Goal: Task Accomplishment & Management: Manage account settings

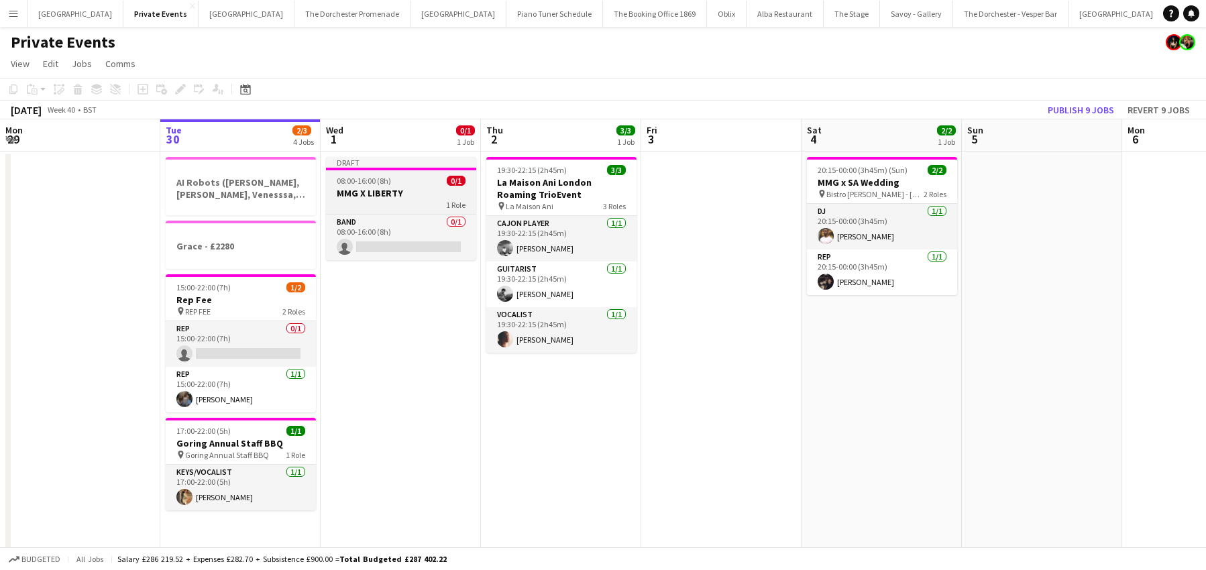
click at [400, 202] on div "1 Role" at bounding box center [401, 204] width 150 height 11
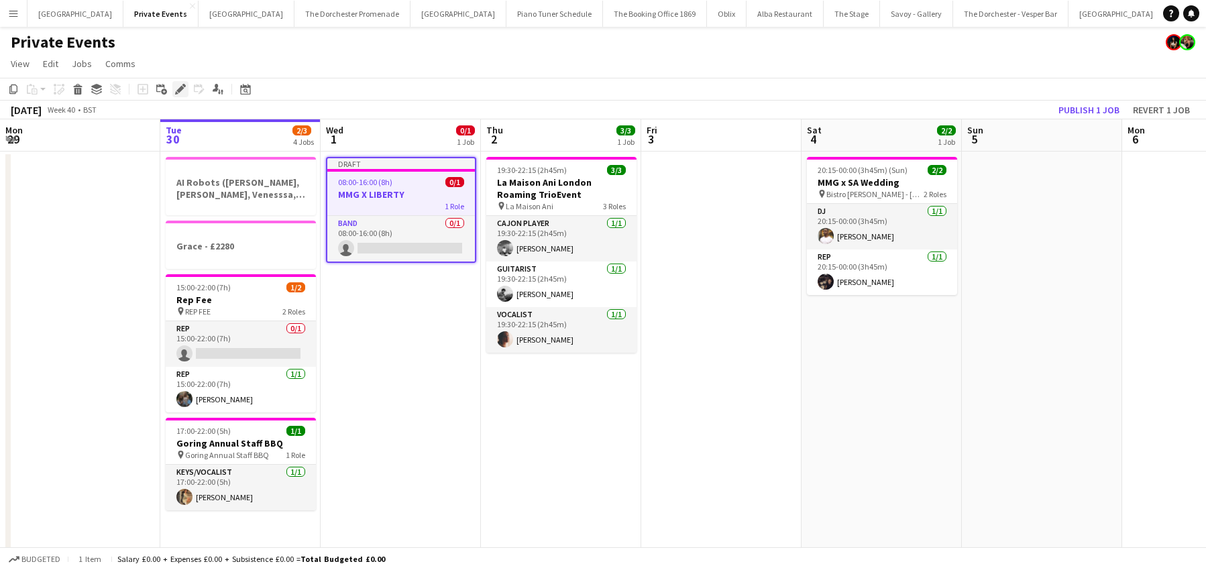
click at [178, 84] on icon "Edit" at bounding box center [180, 89] width 11 height 11
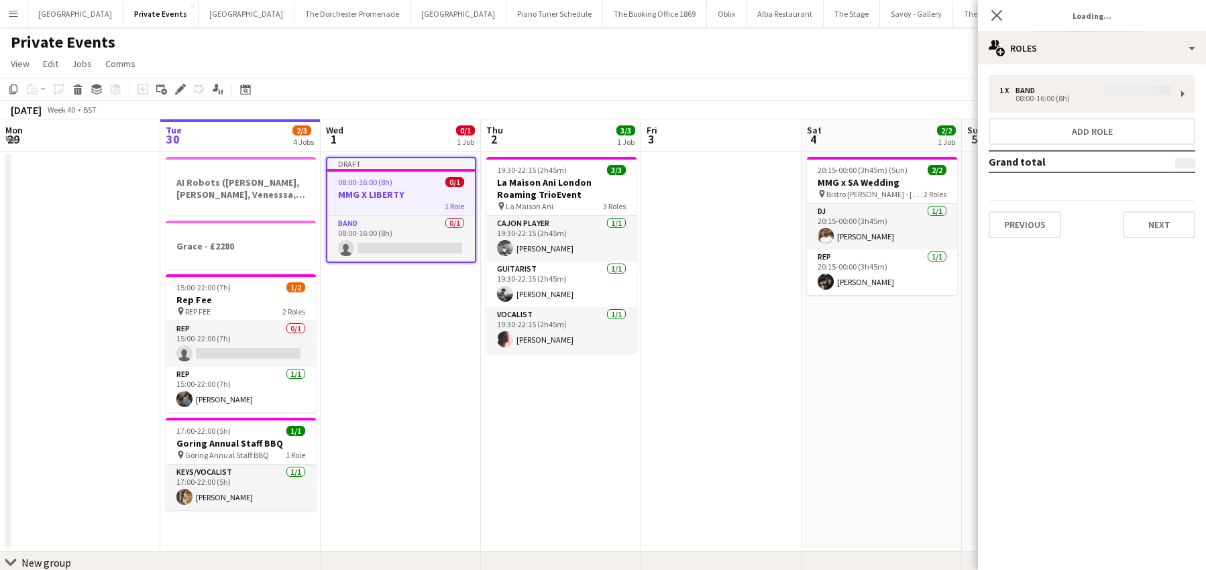
type input "**********"
click at [1156, 226] on button "Next" at bounding box center [1159, 224] width 72 height 27
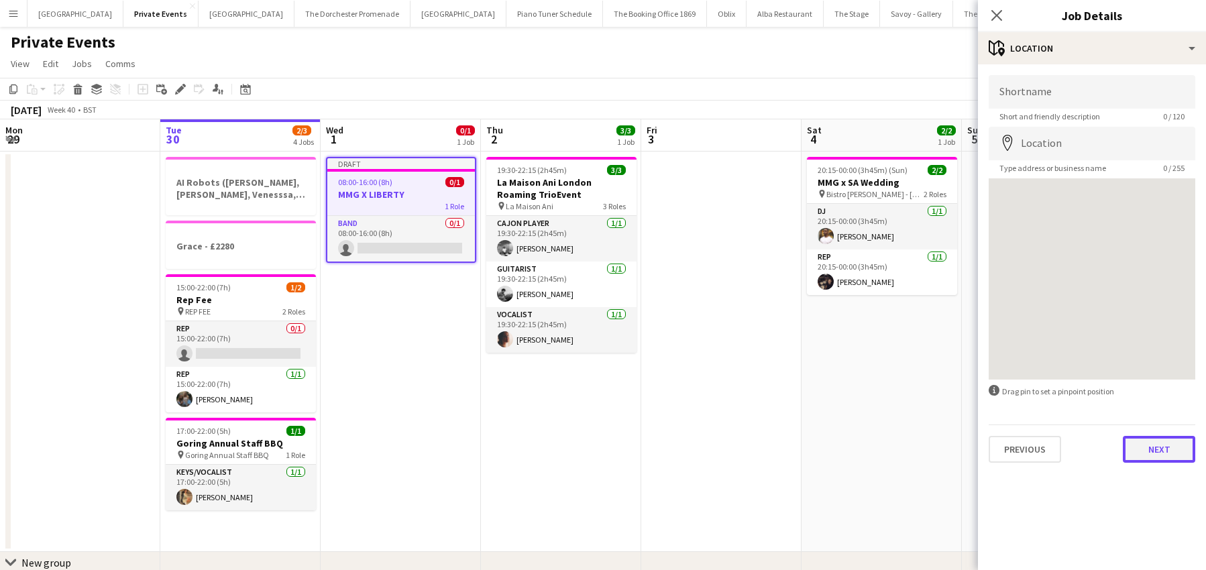
click at [1165, 455] on button "Next" at bounding box center [1159, 449] width 72 height 27
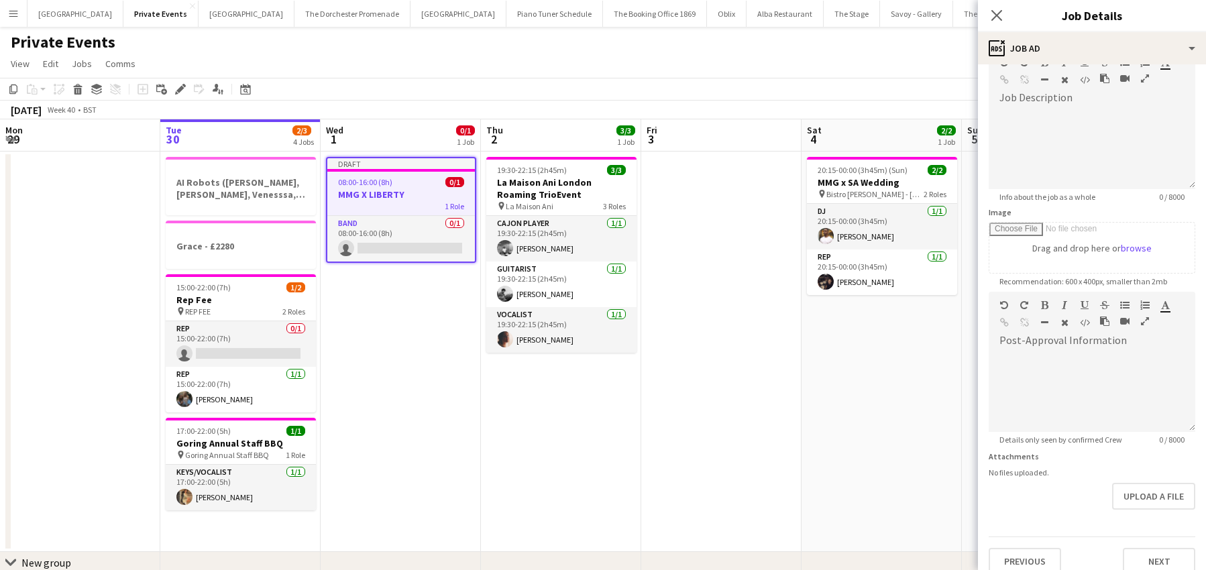
scroll to position [93, 0]
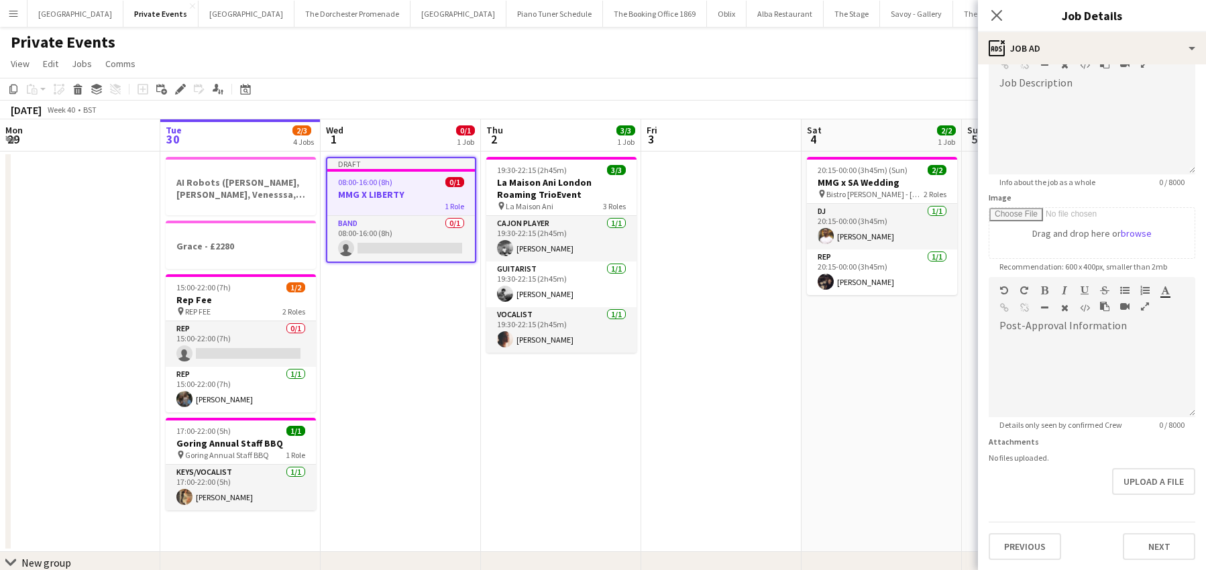
click at [7, 17] on button "Menu" at bounding box center [13, 13] width 27 height 27
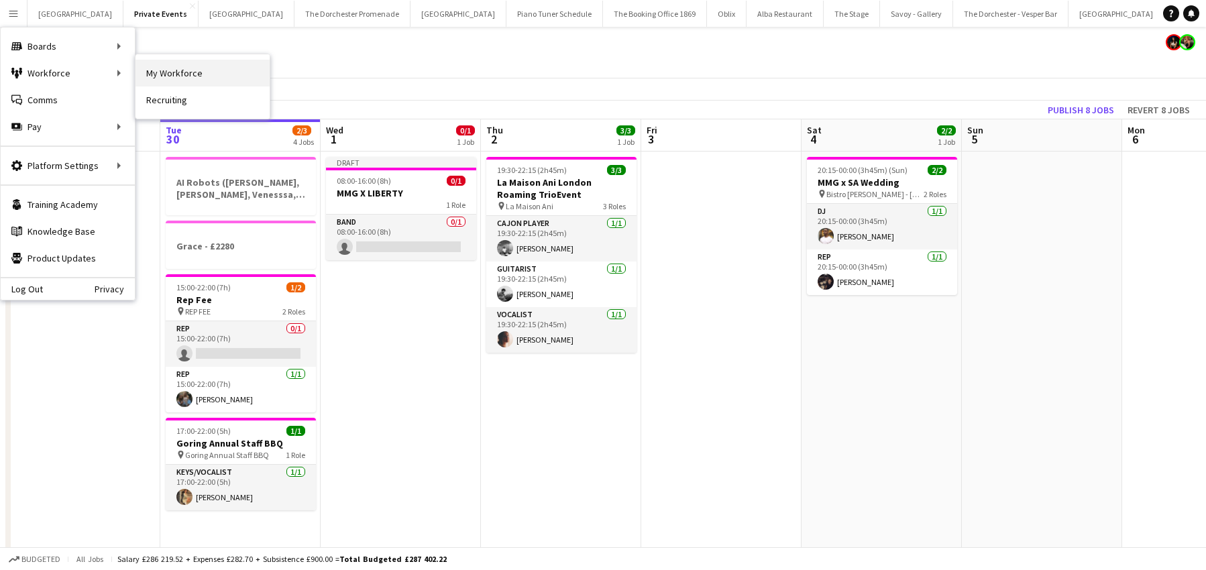
click at [191, 71] on link "My Workforce" at bounding box center [202, 73] width 134 height 27
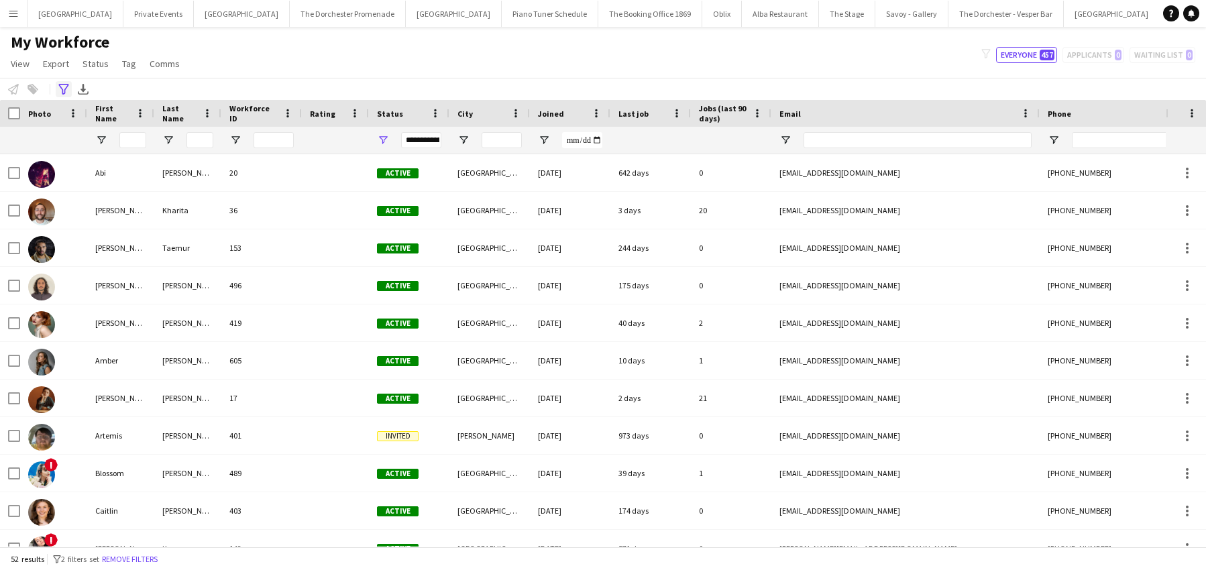
click at [65, 93] on icon at bounding box center [63, 89] width 10 height 11
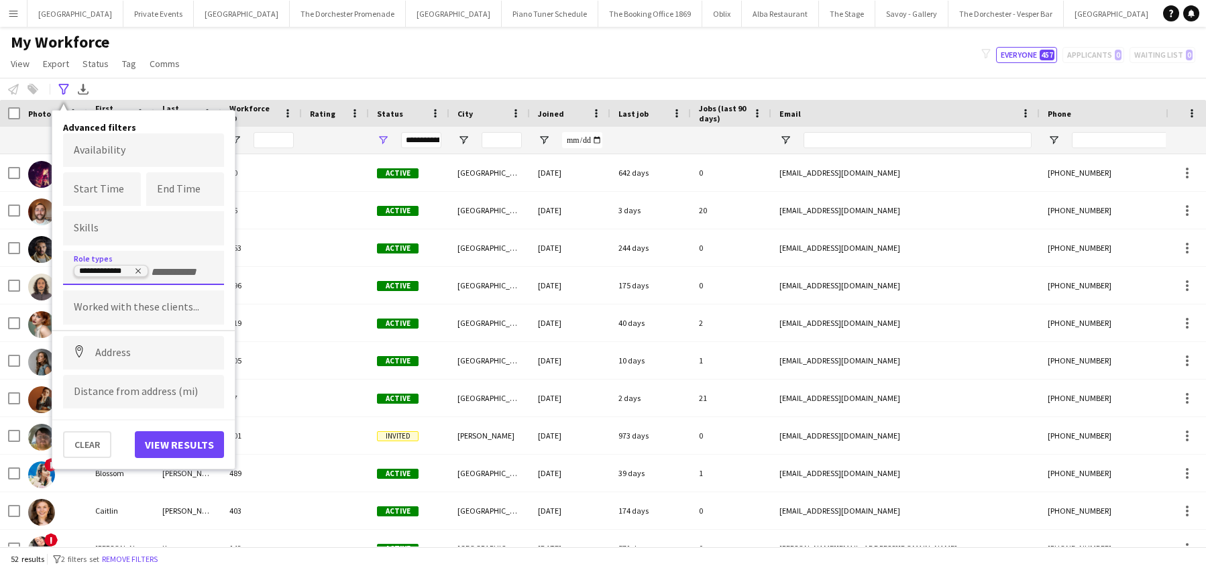
click at [139, 271] on icon "Remove tag" at bounding box center [138, 271] width 5 height 5
type input "*****"
click at [106, 296] on div "Sound Engineer" at bounding box center [143, 305] width 161 height 32
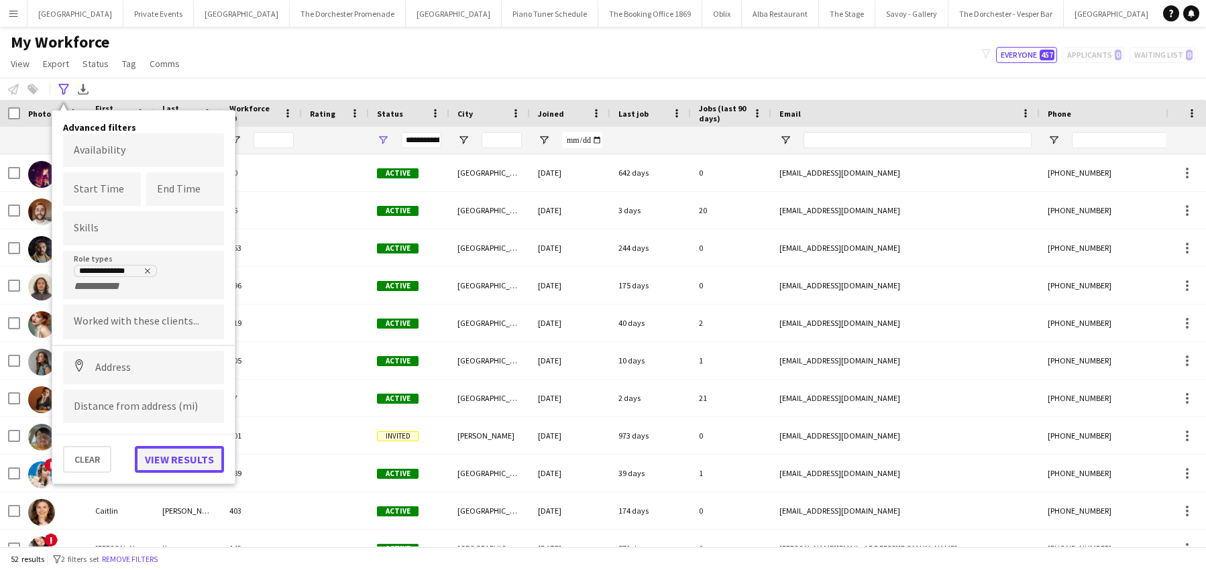
click at [174, 449] on button "View results" at bounding box center [179, 459] width 89 height 27
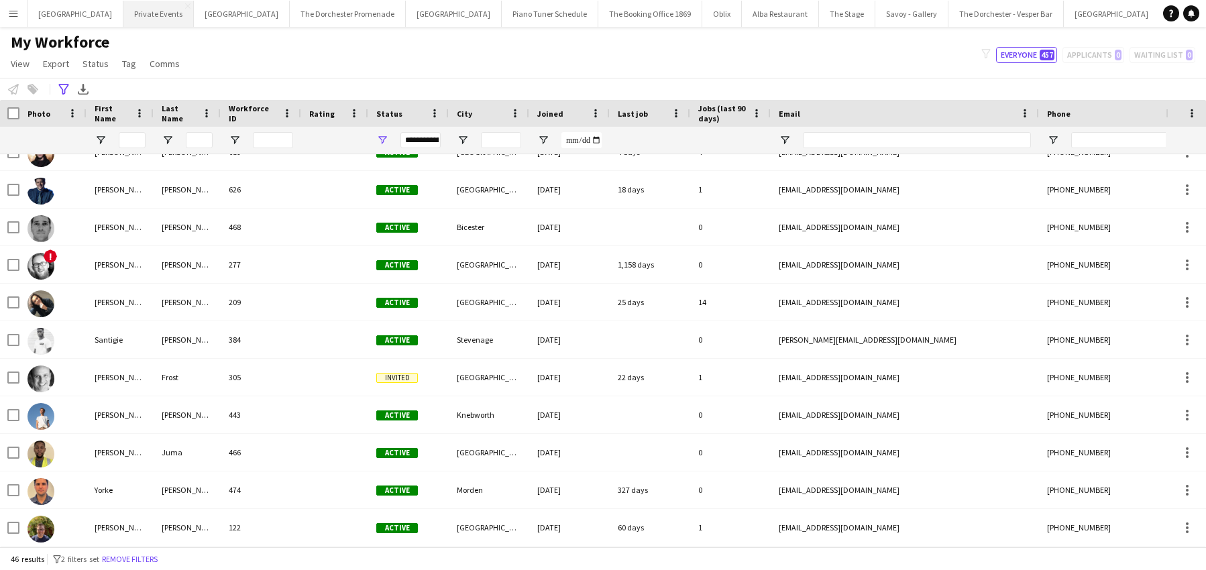
click at [123, 13] on button "Private Events Close" at bounding box center [158, 14] width 70 height 26
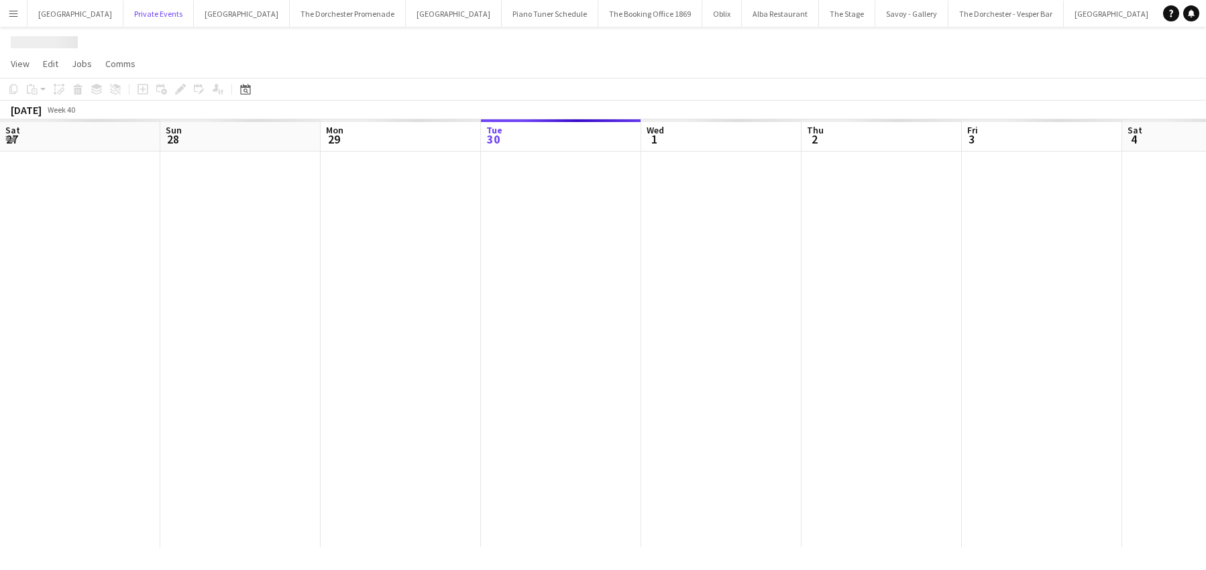
scroll to position [0, 321]
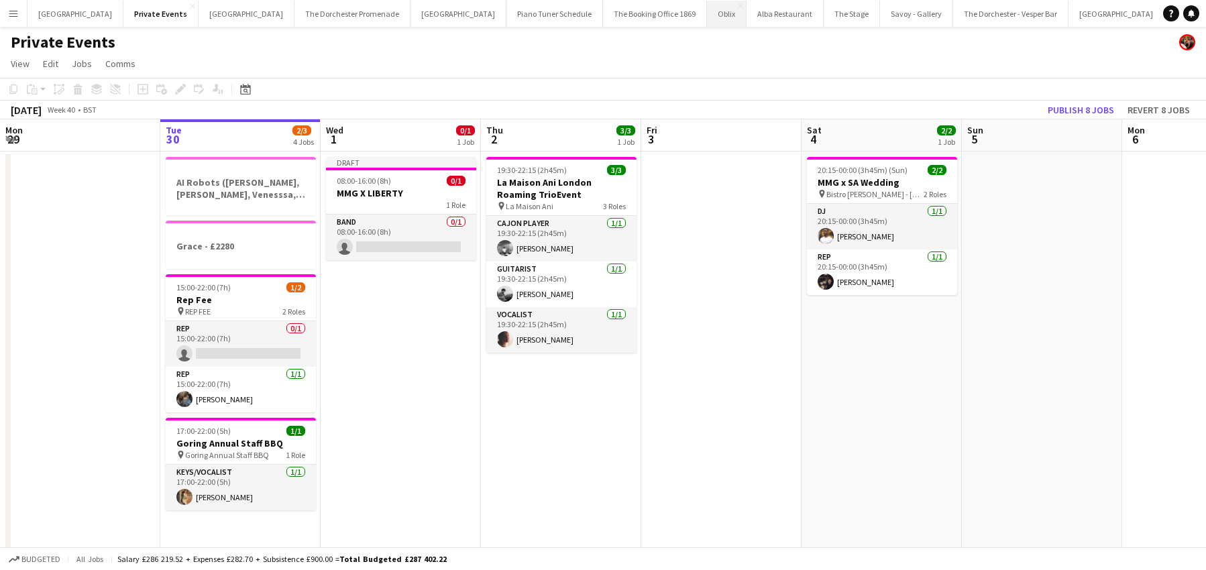
click at [707, 9] on button "Oblix Close" at bounding box center [727, 14] width 40 height 26
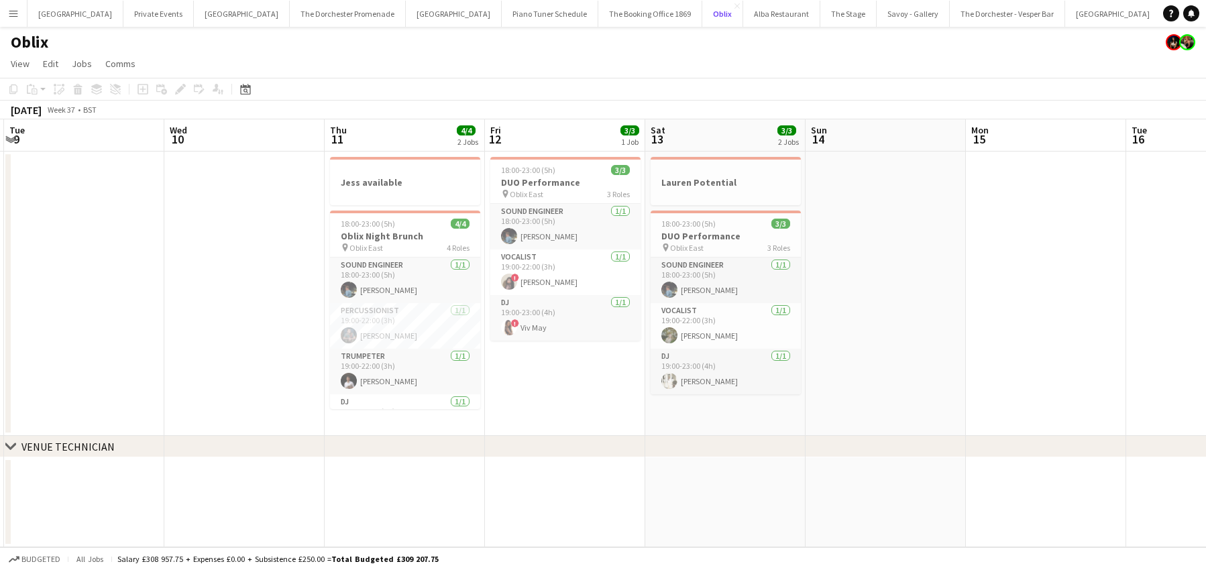
scroll to position [0, 315]
click at [423, 325] on app-card-role "Percussionist [DATE] 19:00-22:00 (3h) [PERSON_NAME]" at bounding box center [406, 326] width 150 height 46
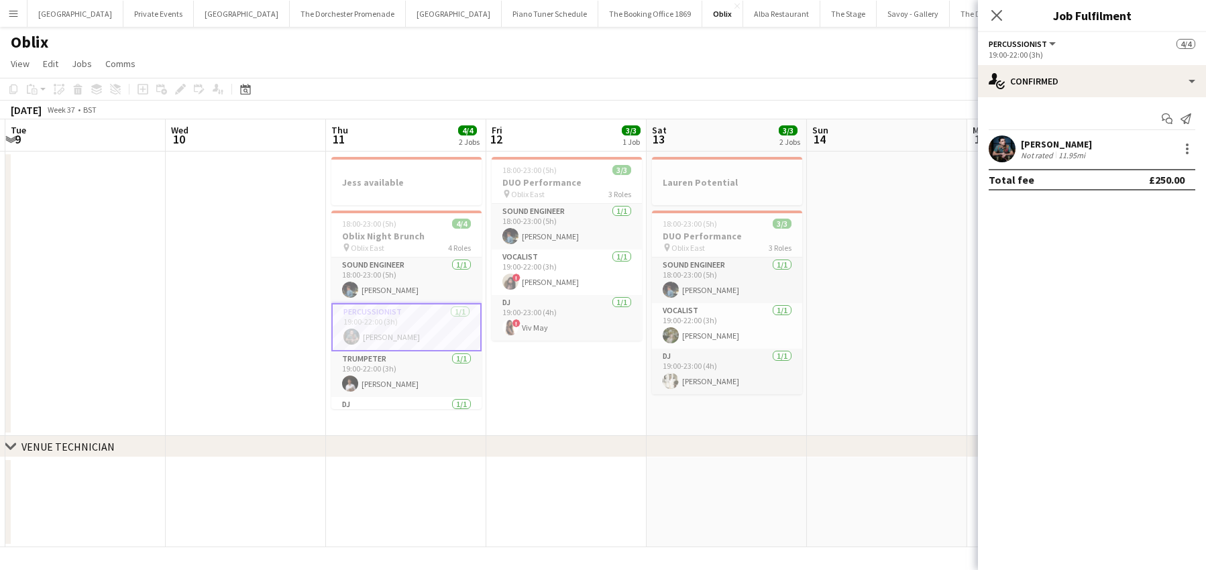
click at [276, 319] on app-date-cell at bounding box center [246, 294] width 160 height 284
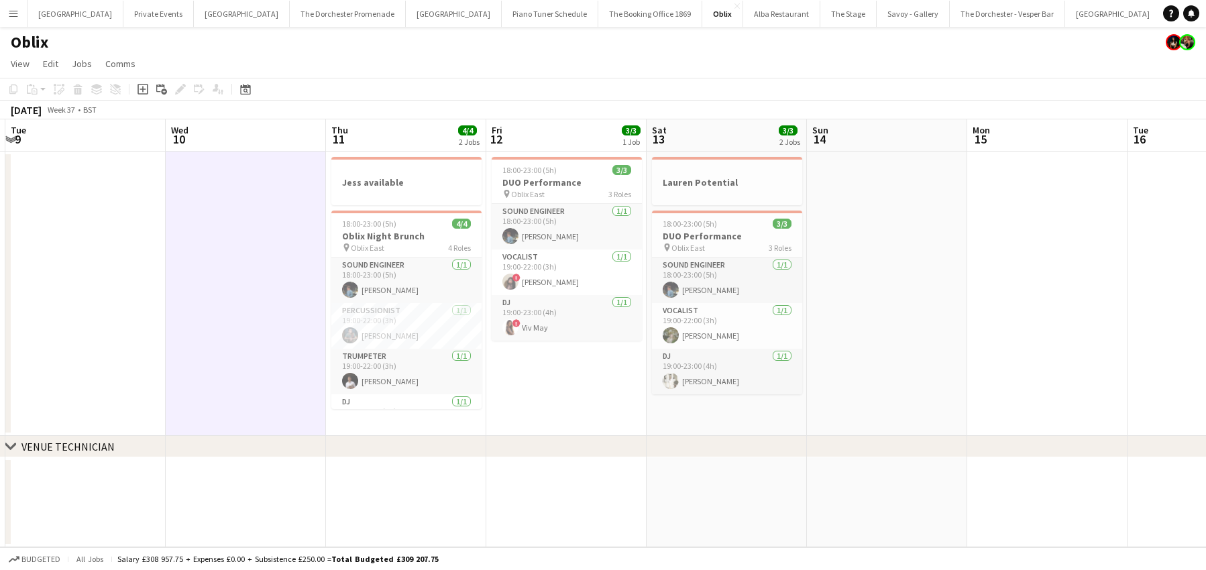
click at [12, 10] on app-icon "Menu" at bounding box center [13, 13] width 11 height 11
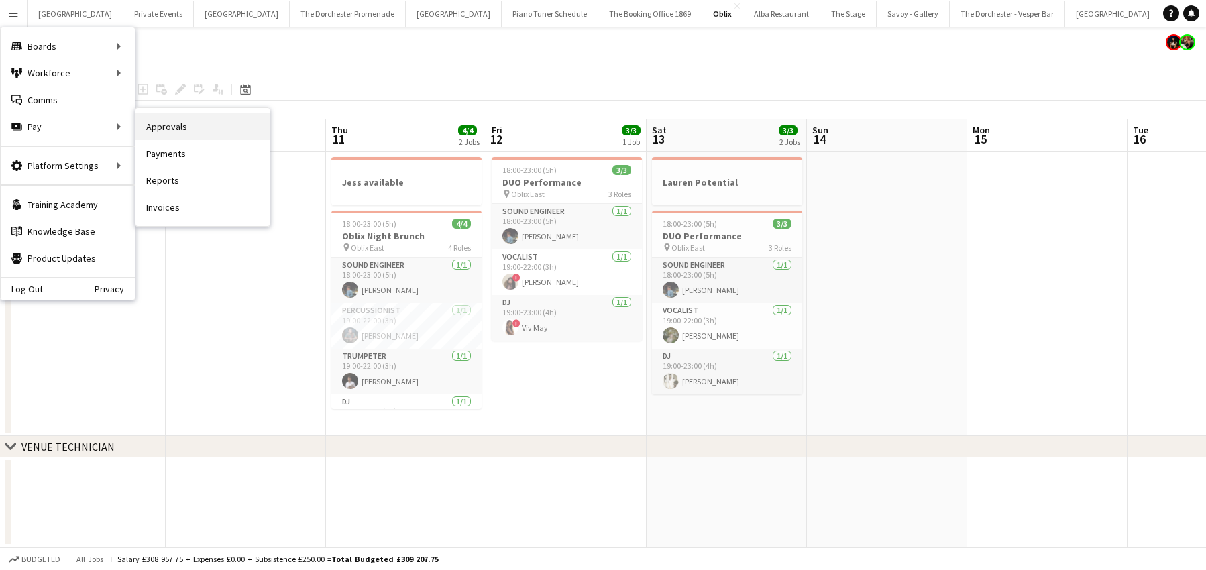
click at [194, 132] on link "Approvals" at bounding box center [202, 126] width 134 height 27
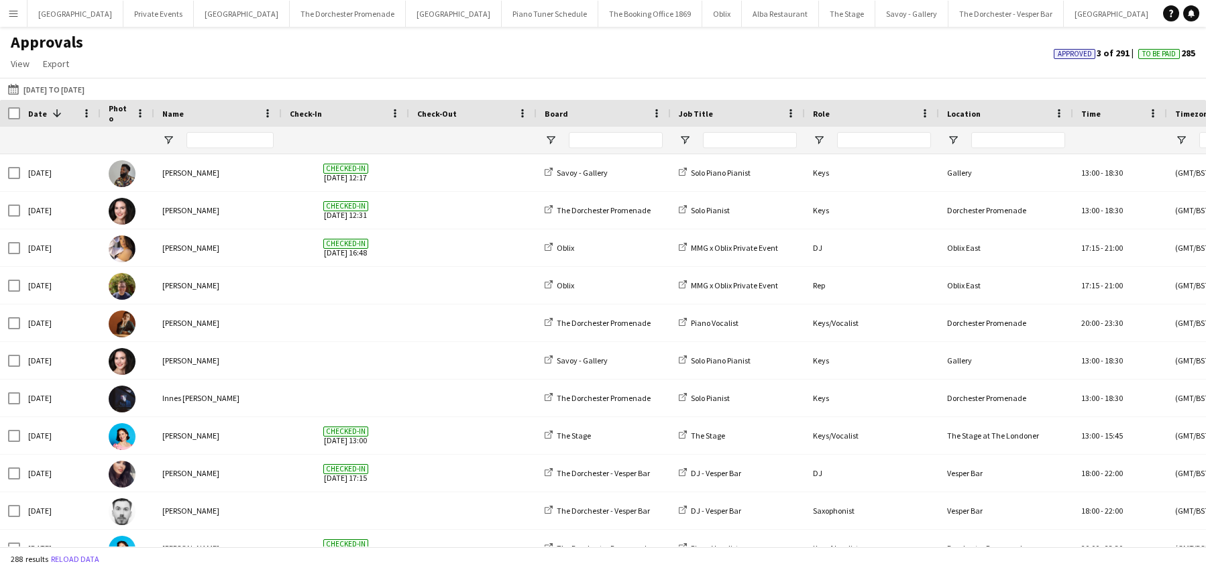
click at [21, 11] on button "Menu" at bounding box center [13, 13] width 27 height 27
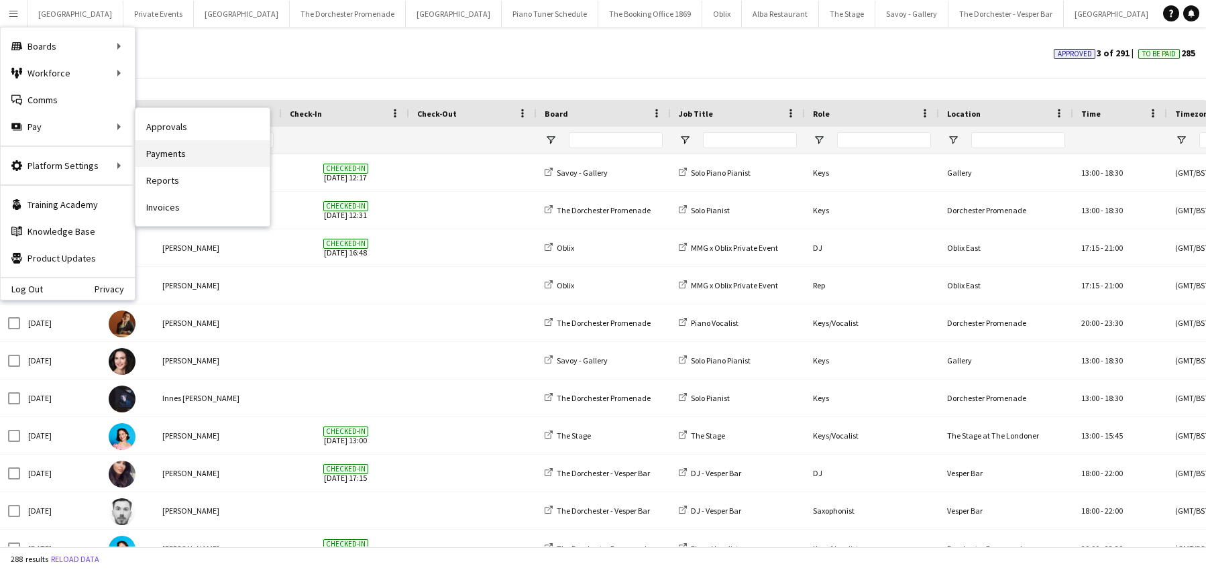
click at [170, 159] on link "Payments" at bounding box center [202, 153] width 134 height 27
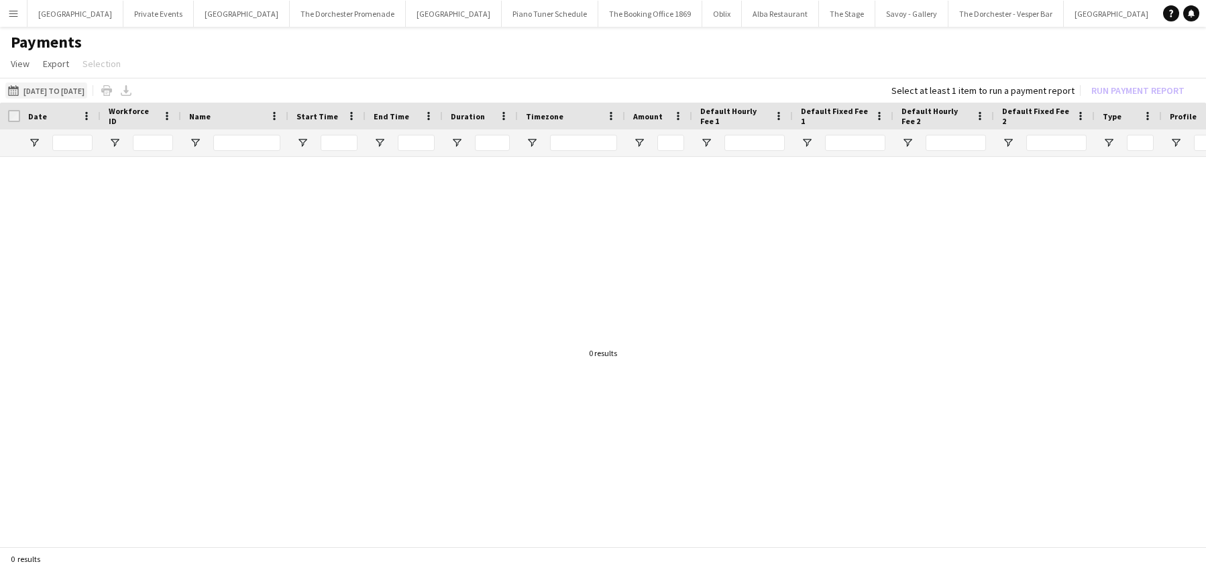
click at [87, 85] on button "[DATE] to [DATE] [DATE] to [DATE]" at bounding box center [46, 90] width 82 height 16
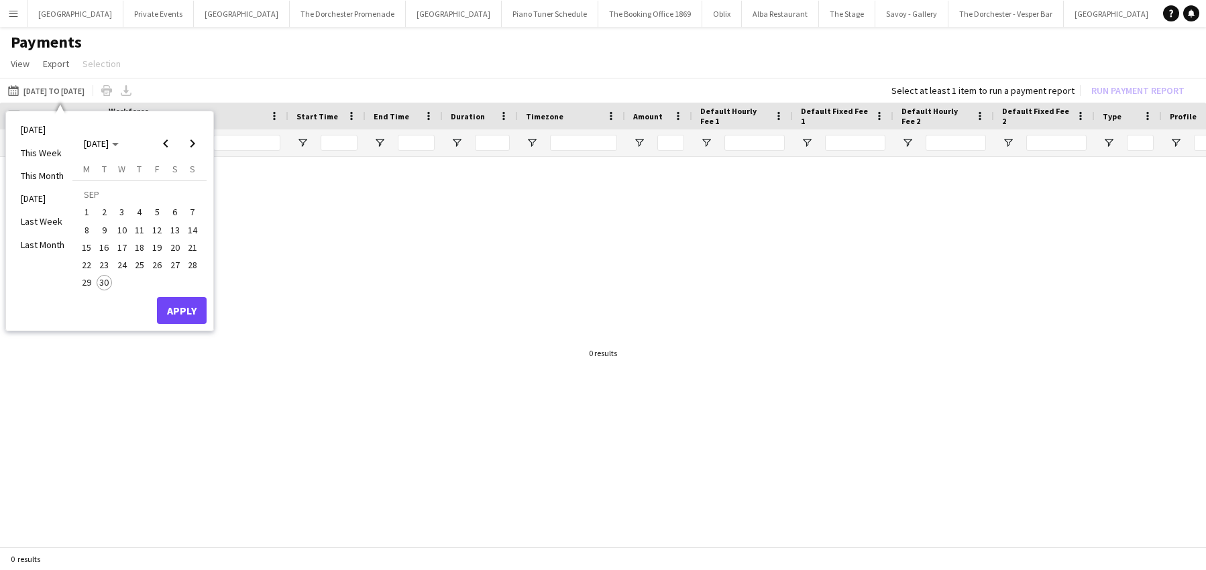
drag, startPoint x: 86, startPoint y: 211, endPoint x: 87, endPoint y: 254, distance: 42.3
click at [86, 211] on span "1" at bounding box center [86, 212] width 16 height 16
click at [105, 285] on span "30" at bounding box center [105, 283] width 16 height 16
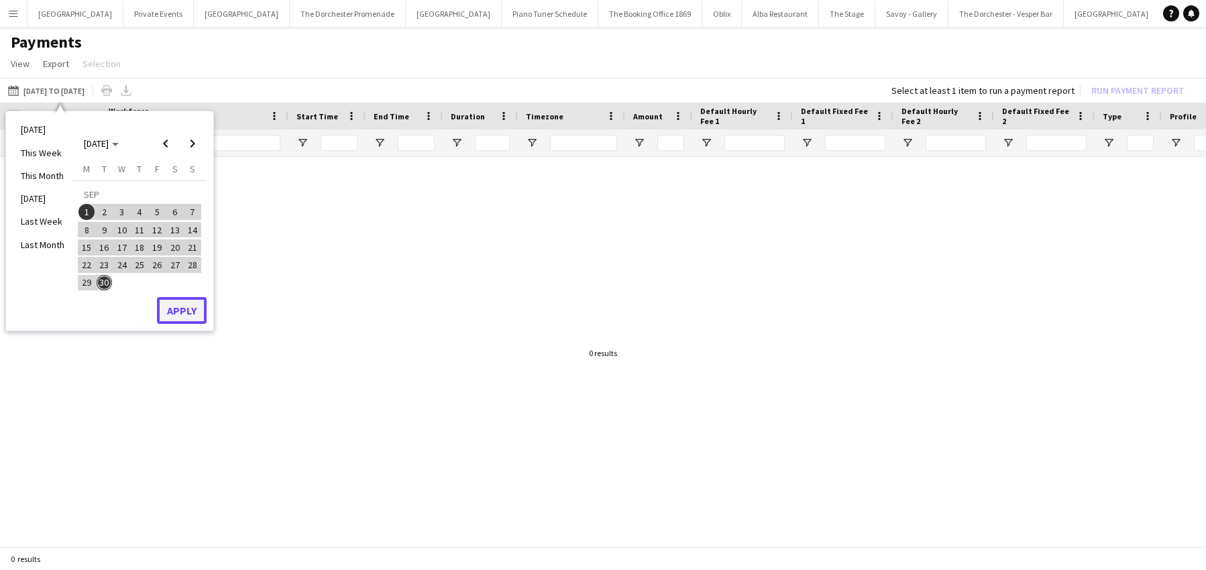
click at [178, 303] on button "Apply" at bounding box center [182, 310] width 50 height 27
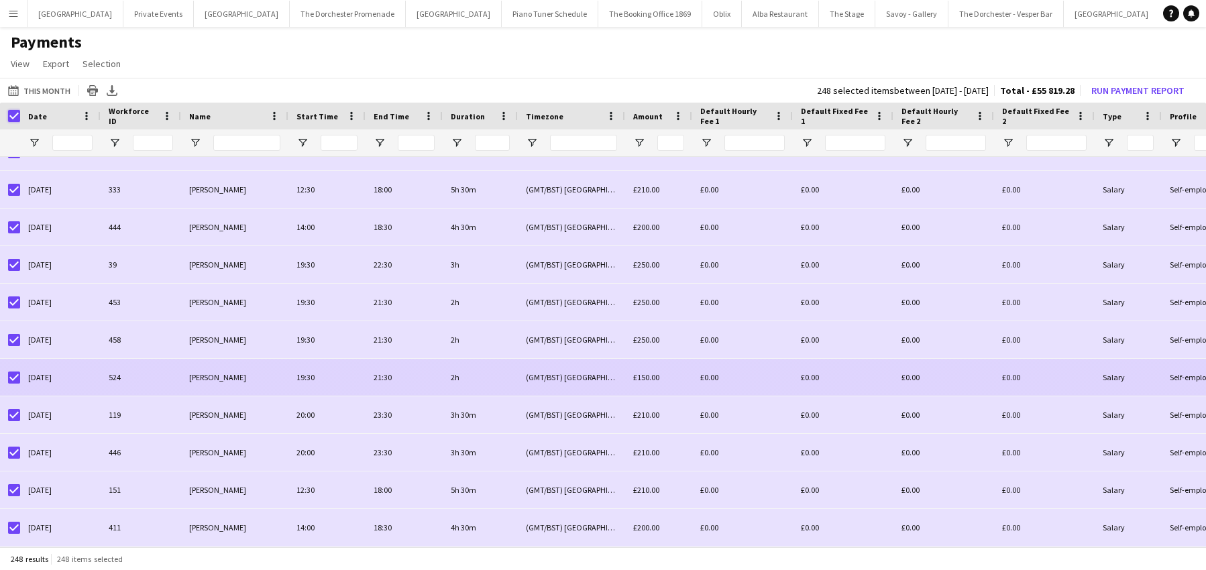
scroll to position [4990, 0]
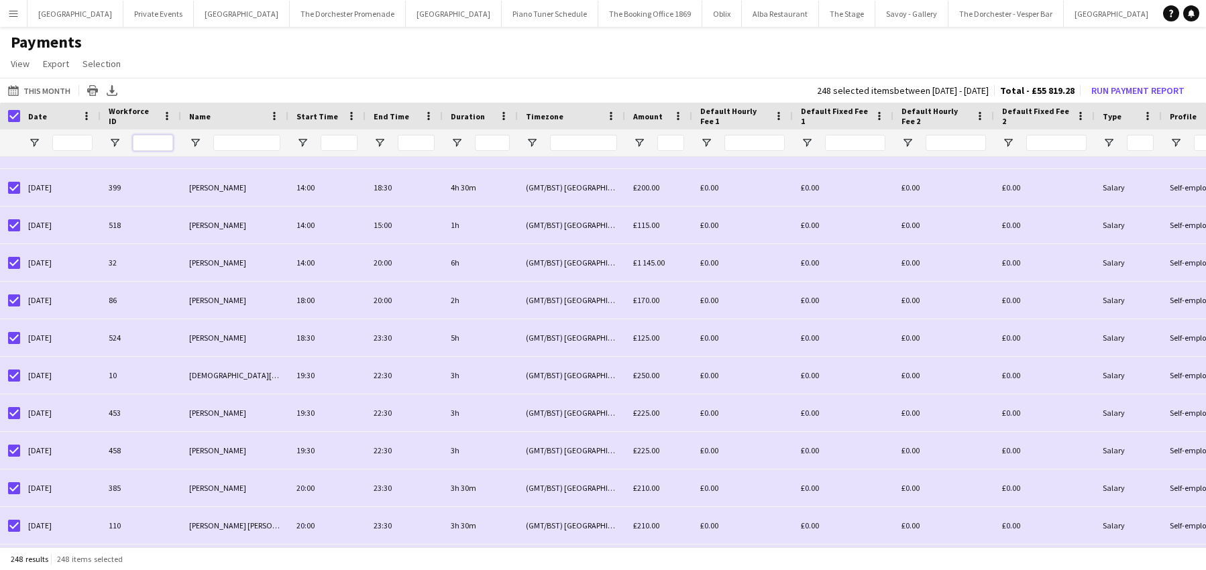
click at [141, 144] on input "Workforce ID Filter Input" at bounding box center [153, 143] width 40 height 16
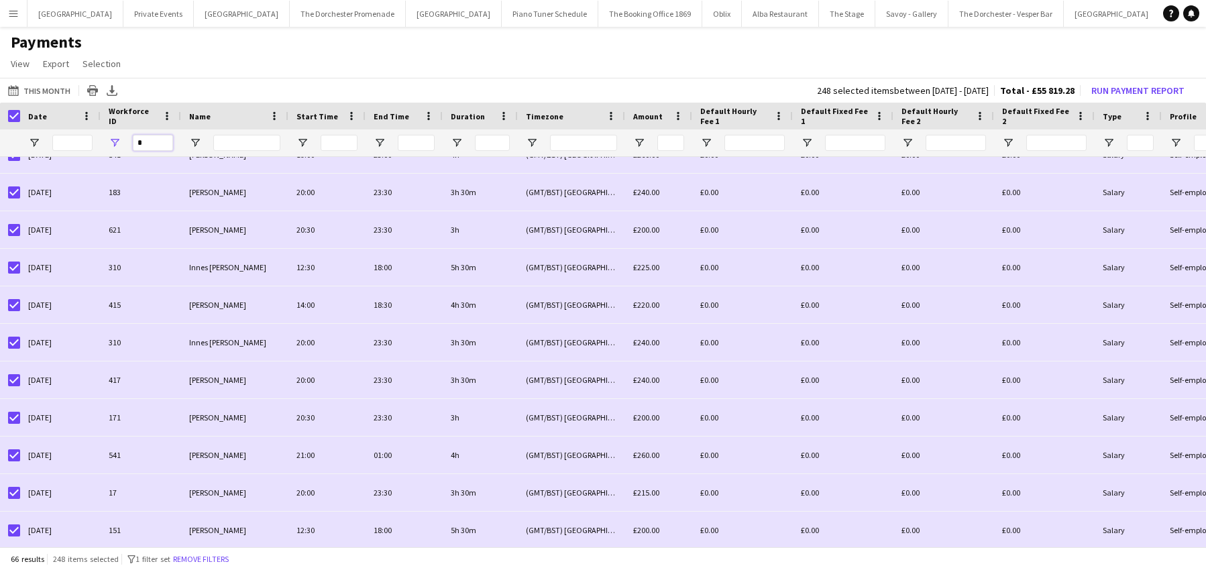
type input "*"
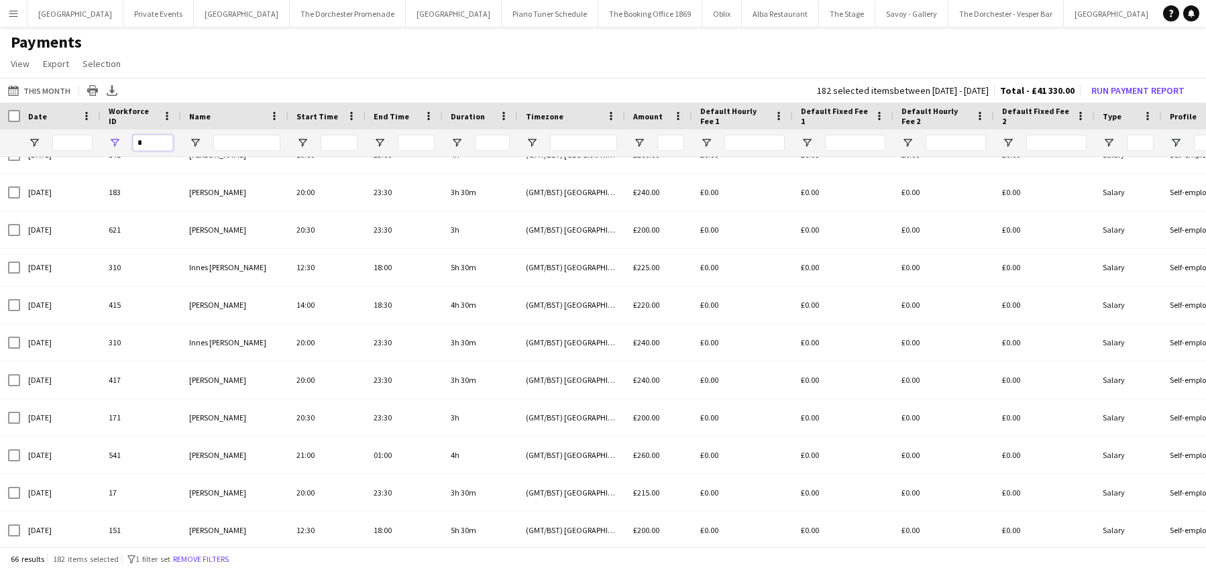
click at [146, 139] on input "*" at bounding box center [153, 143] width 40 height 16
click at [13, 23] on button "Menu" at bounding box center [13, 13] width 27 height 27
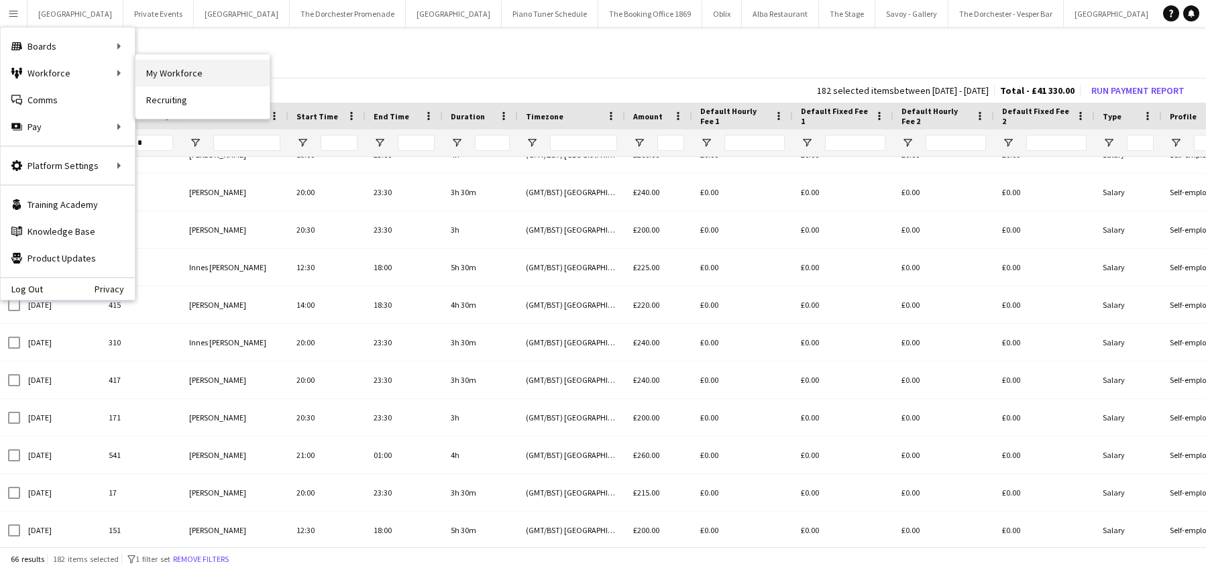
click at [162, 75] on link "My Workforce" at bounding box center [202, 73] width 134 height 27
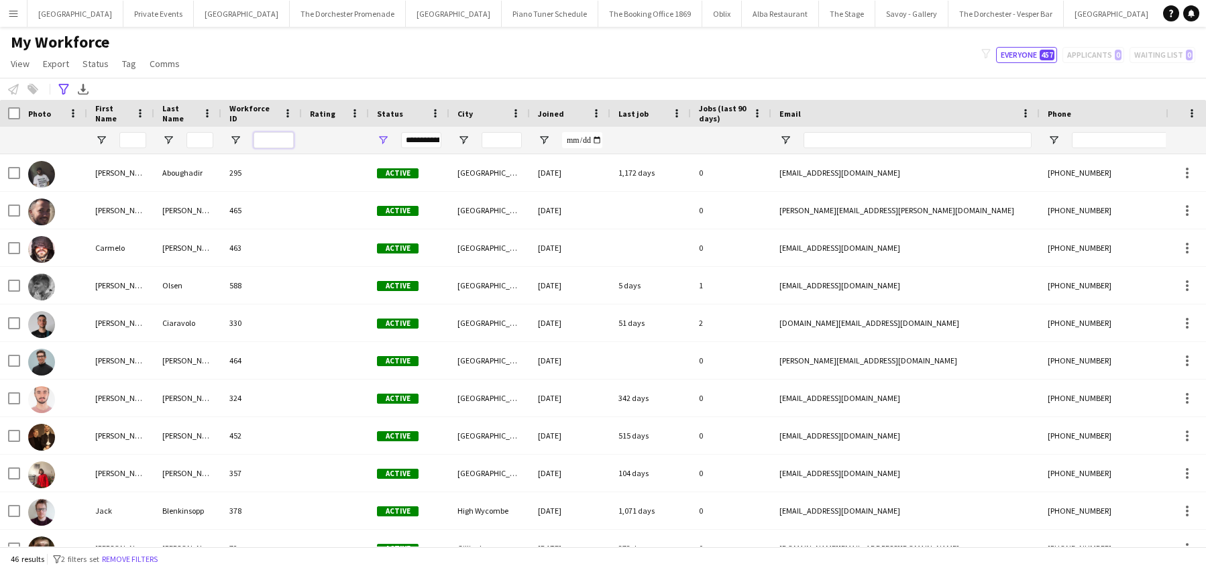
click at [274, 137] on input "Workforce ID Filter Input" at bounding box center [274, 140] width 40 height 16
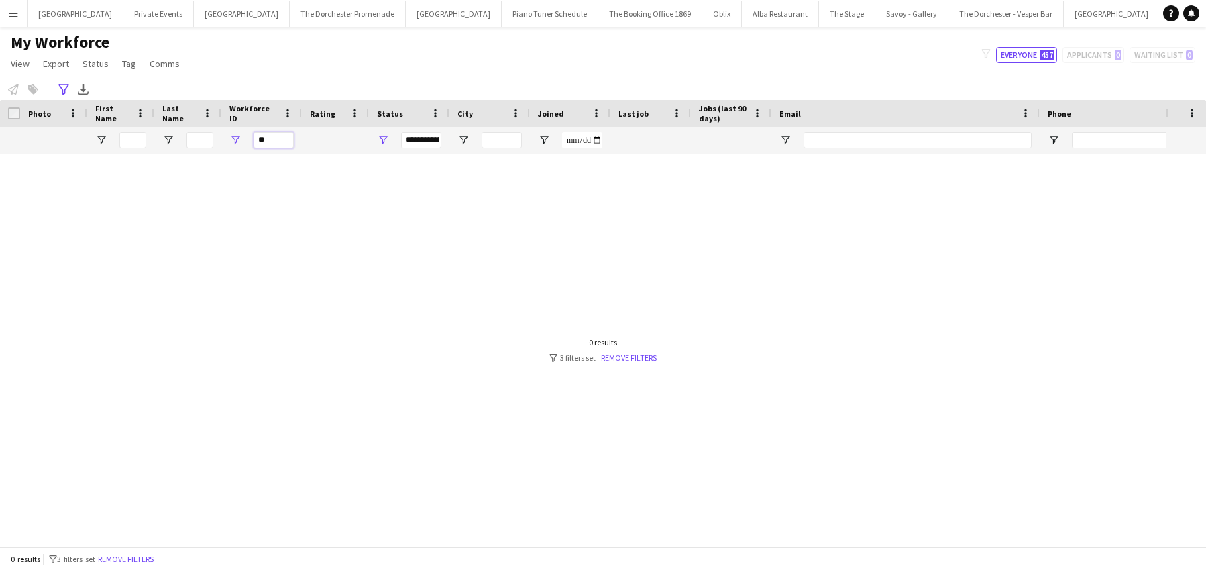
drag, startPoint x: 263, startPoint y: 139, endPoint x: 256, endPoint y: 139, distance: 7.4
click at [256, 139] on input "**" at bounding box center [274, 140] width 40 height 16
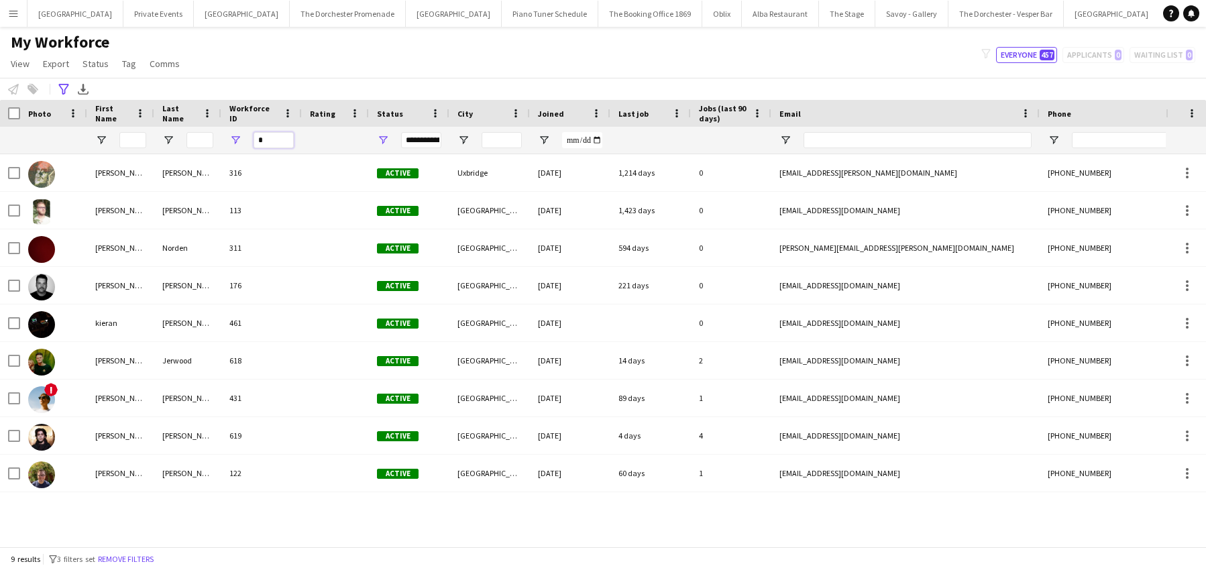
drag, startPoint x: 265, startPoint y: 140, endPoint x: 248, endPoint y: 139, distance: 16.8
click at [248, 139] on div "*" at bounding box center [261, 140] width 80 height 27
type input "*"
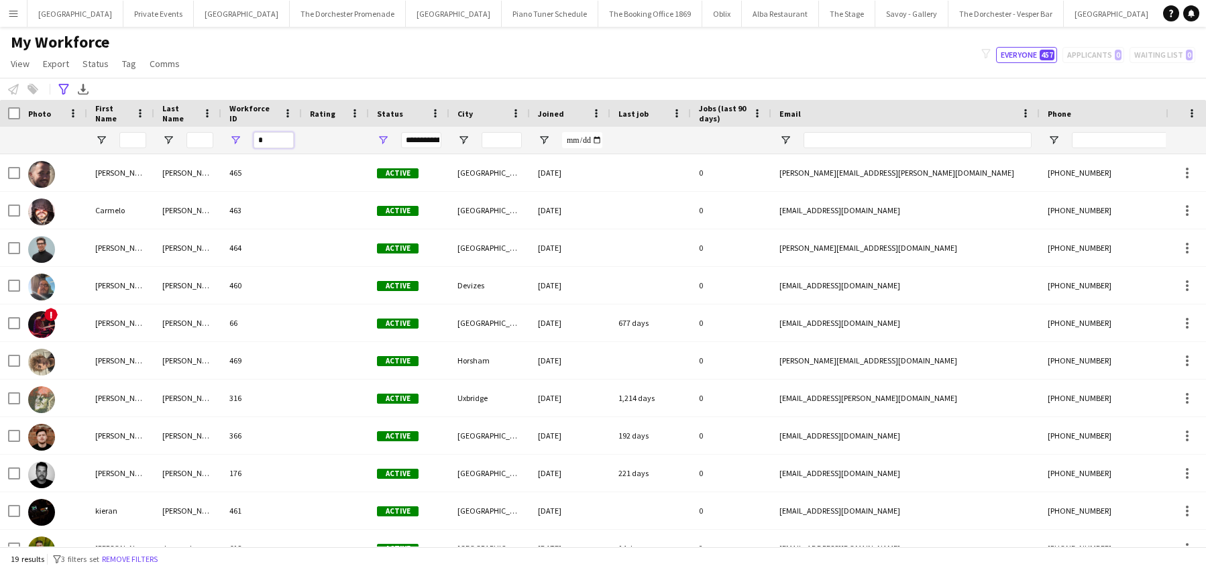
drag, startPoint x: 249, startPoint y: 137, endPoint x: 233, endPoint y: 137, distance: 16.8
click at [233, 137] on div "*" at bounding box center [261, 140] width 80 height 27
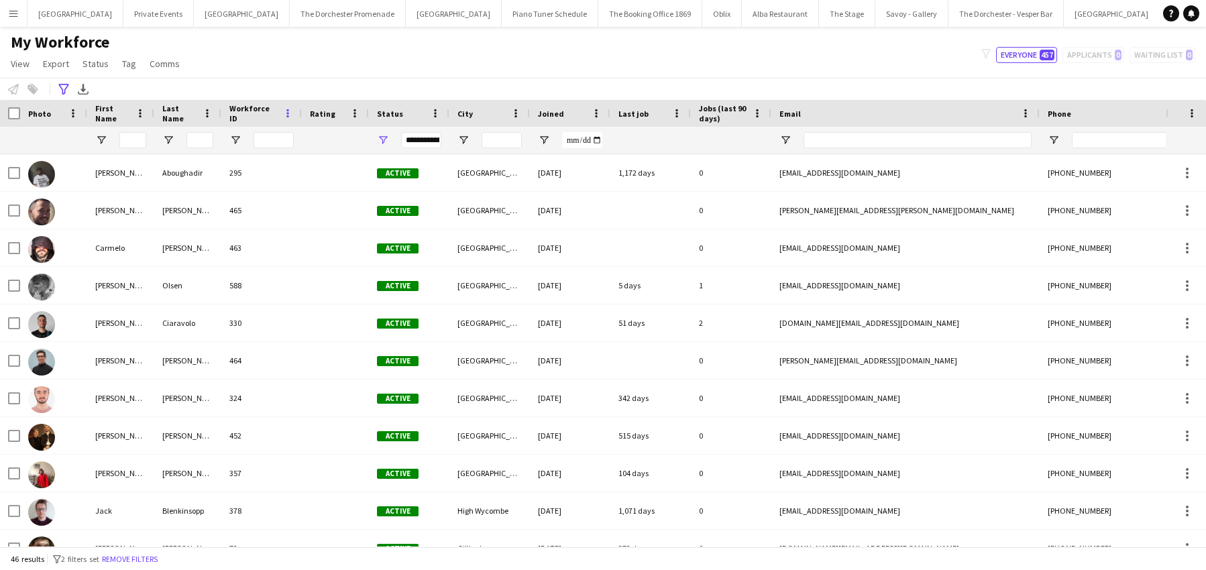
click at [288, 109] on span at bounding box center [288, 113] width 12 height 12
click at [239, 142] on span "Open Filter Menu" at bounding box center [235, 140] width 12 height 12
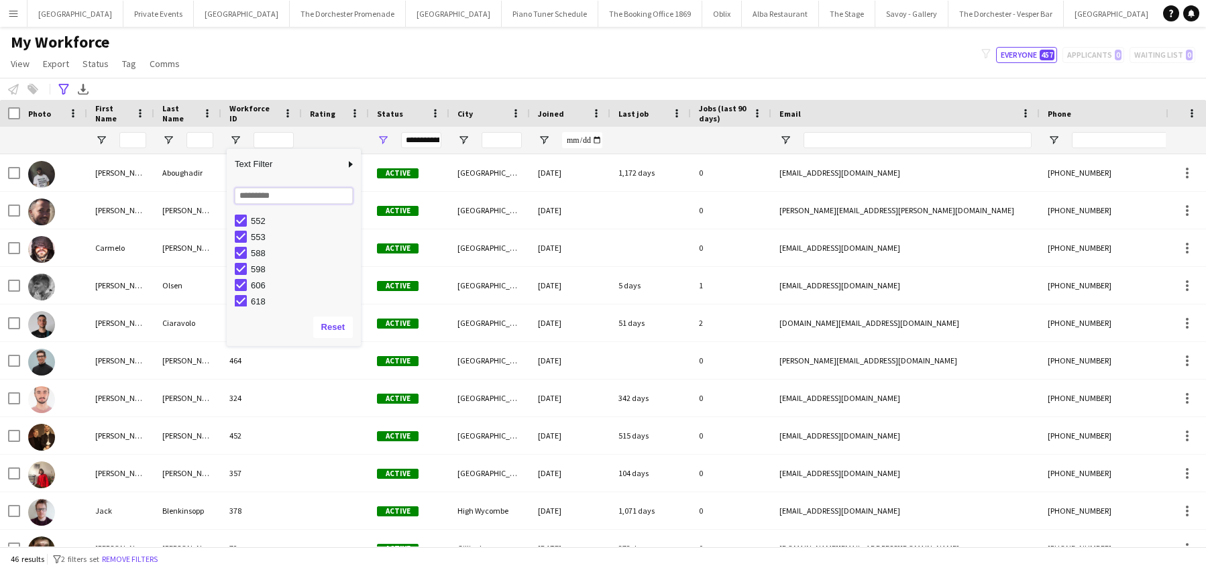
click at [253, 197] on input "Search filter values" at bounding box center [294, 196] width 118 height 16
type input "*"
click at [292, 81] on div "**********" at bounding box center [603, 89] width 1206 height 22
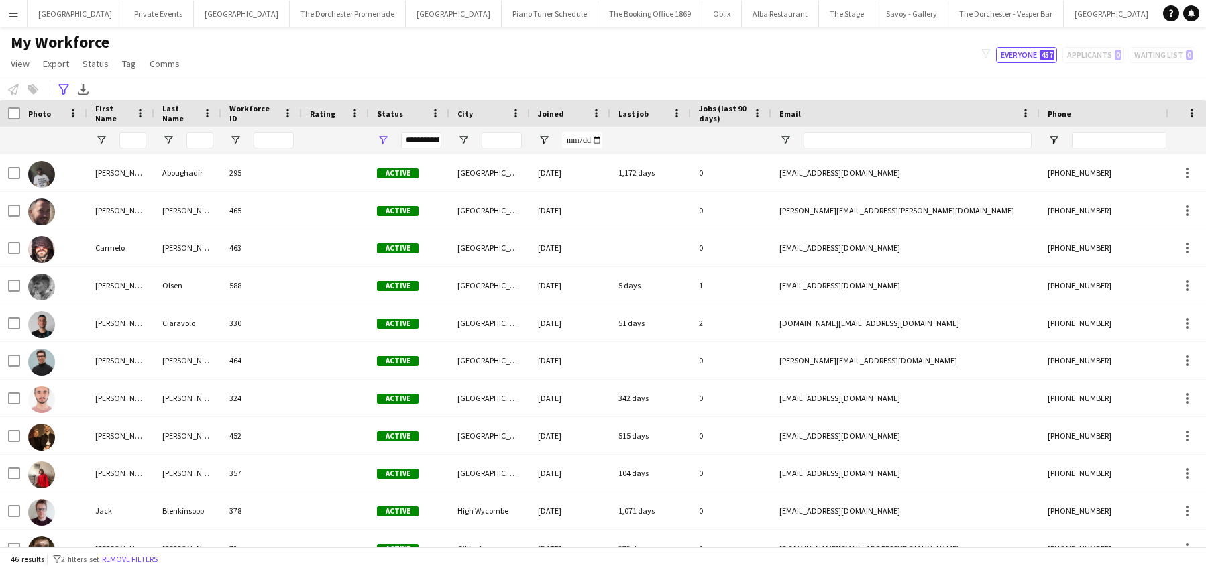
drag, startPoint x: 62, startPoint y: 90, endPoint x: 72, endPoint y: 112, distance: 24.3
click at [62, 90] on icon at bounding box center [63, 89] width 10 height 11
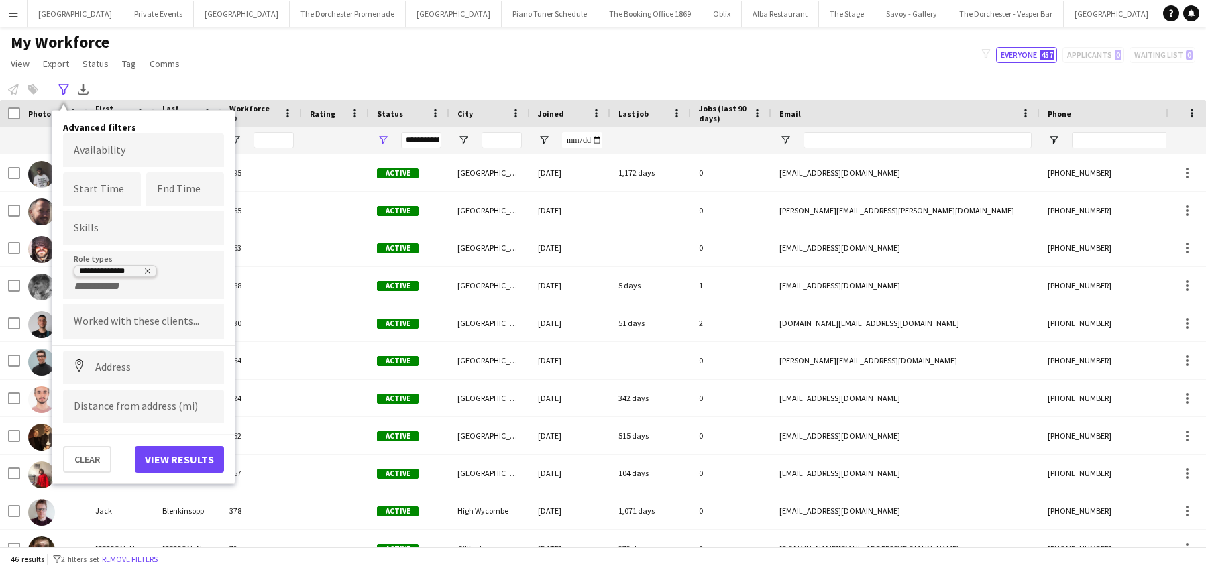
click at [146, 270] on icon "Remove tag" at bounding box center [148, 271] width 8 height 8
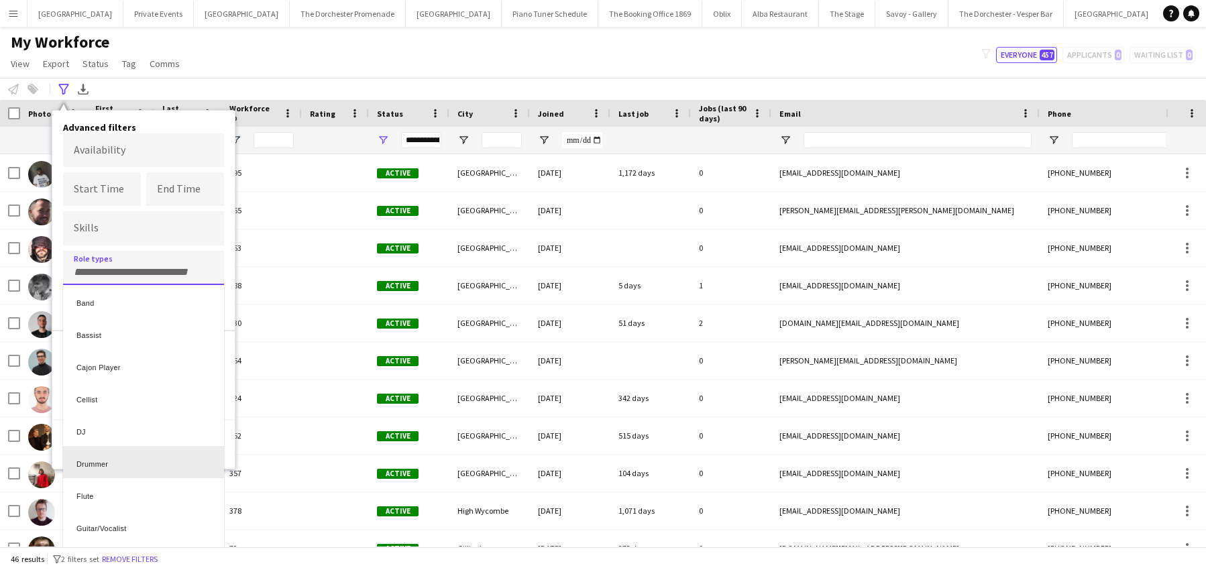
drag, startPoint x: 155, startPoint y: 452, endPoint x: 163, endPoint y: 450, distance: 8.3
click at [155, 452] on div "Drummer" at bounding box center [143, 462] width 161 height 32
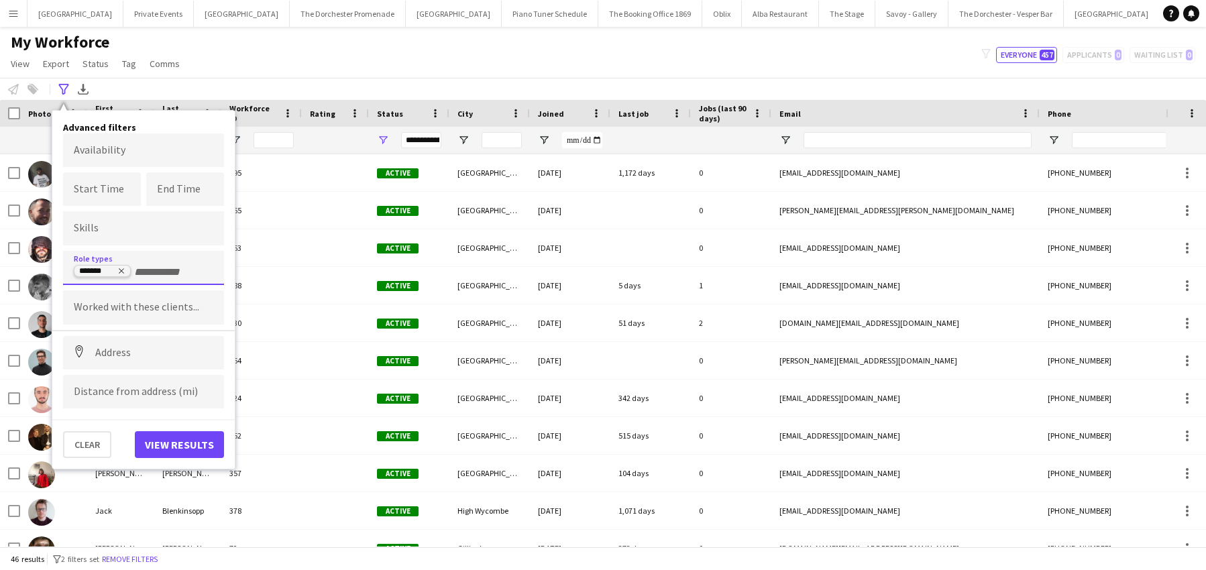
click at [122, 270] on icon "Remove tag" at bounding box center [121, 271] width 8 height 8
click at [178, 439] on button "View results" at bounding box center [179, 444] width 89 height 27
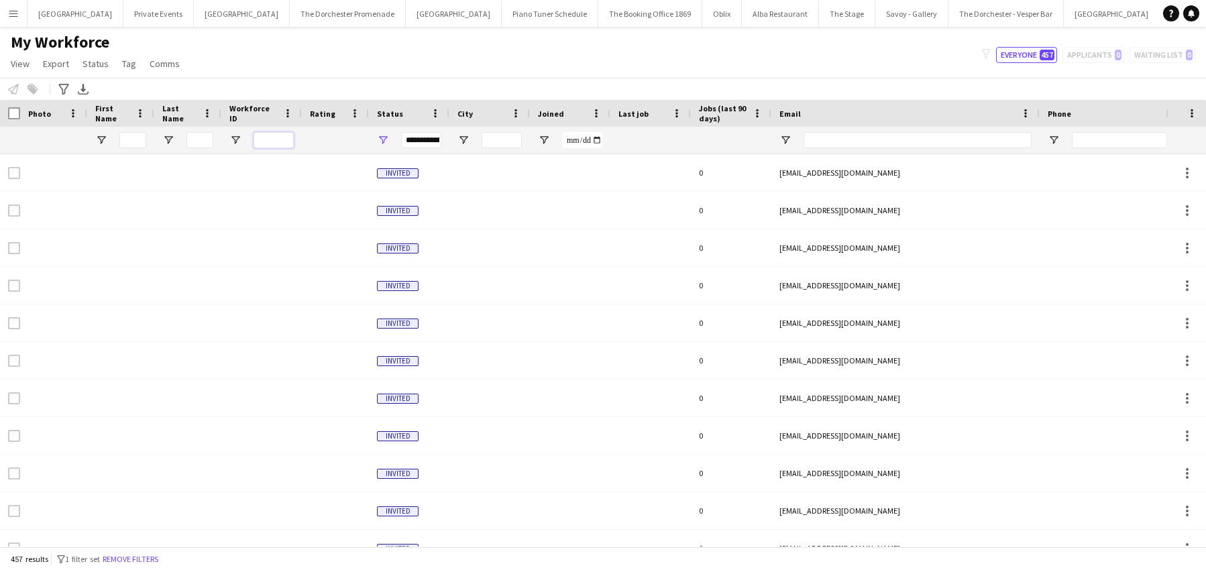
click at [266, 138] on input "Workforce ID Filter Input" at bounding box center [274, 140] width 40 height 16
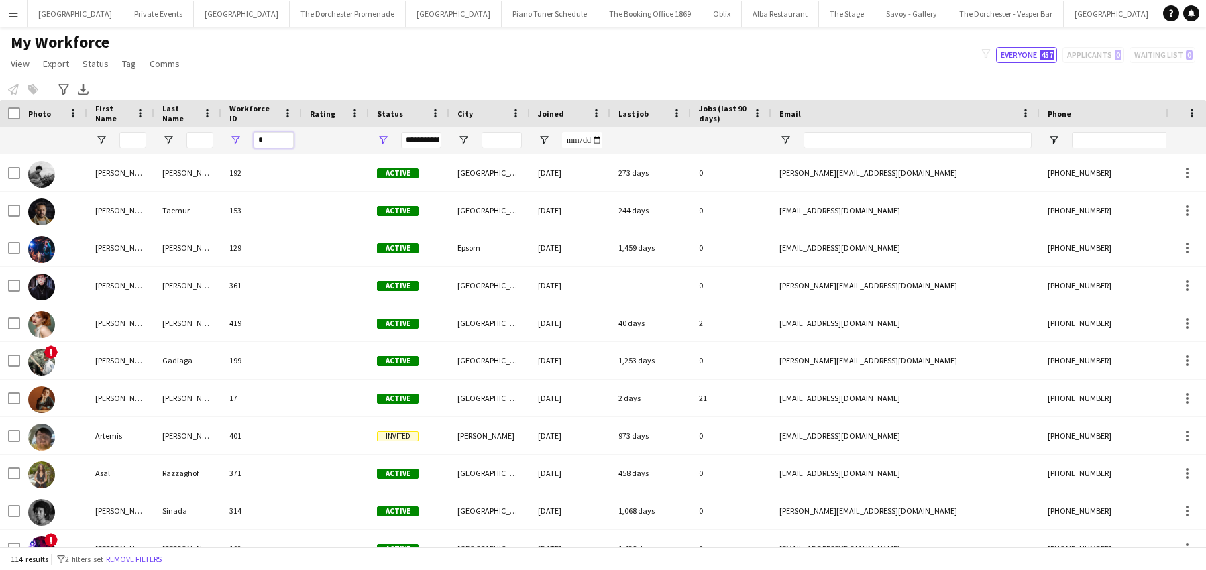
type input "*"
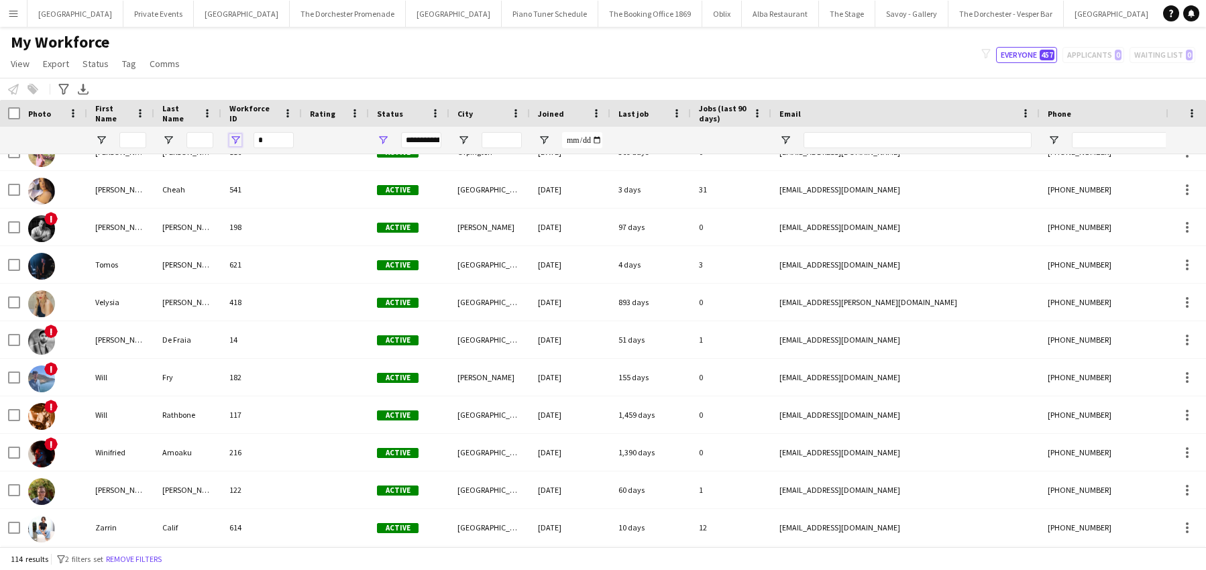
click at [233, 139] on span "Open Filter Menu" at bounding box center [235, 140] width 12 height 12
click at [256, 194] on input "Search filter values" at bounding box center [294, 196] width 118 height 16
type input "*"
type input "***"
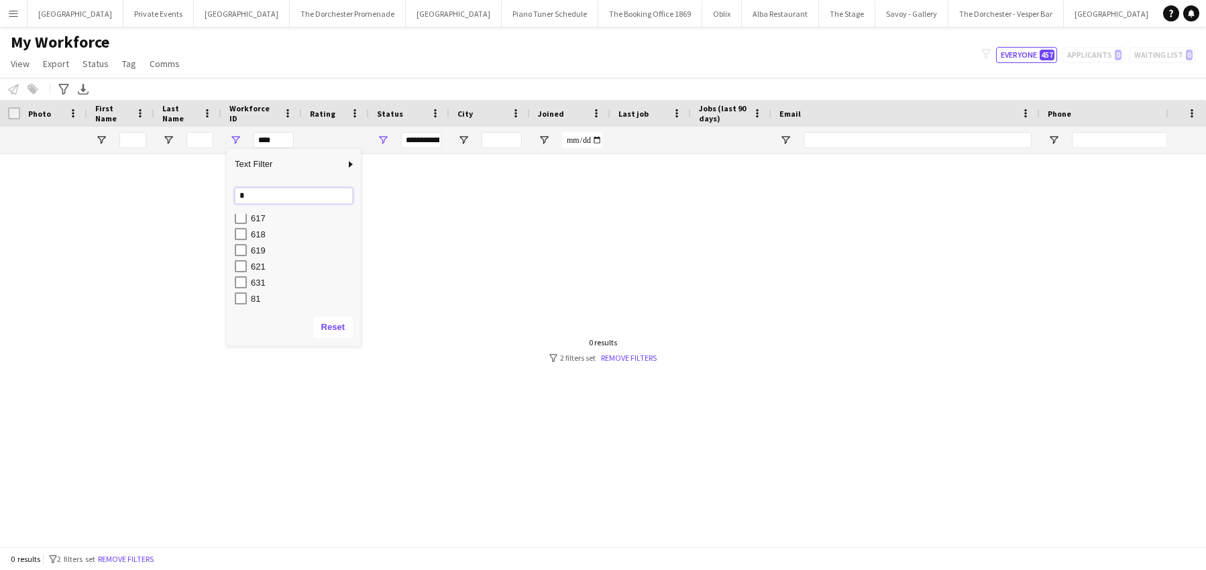
click at [236, 197] on input "*" at bounding box center [294, 196] width 118 height 16
type input "*"
click at [327, 323] on button "Reset" at bounding box center [333, 327] width 40 height 21
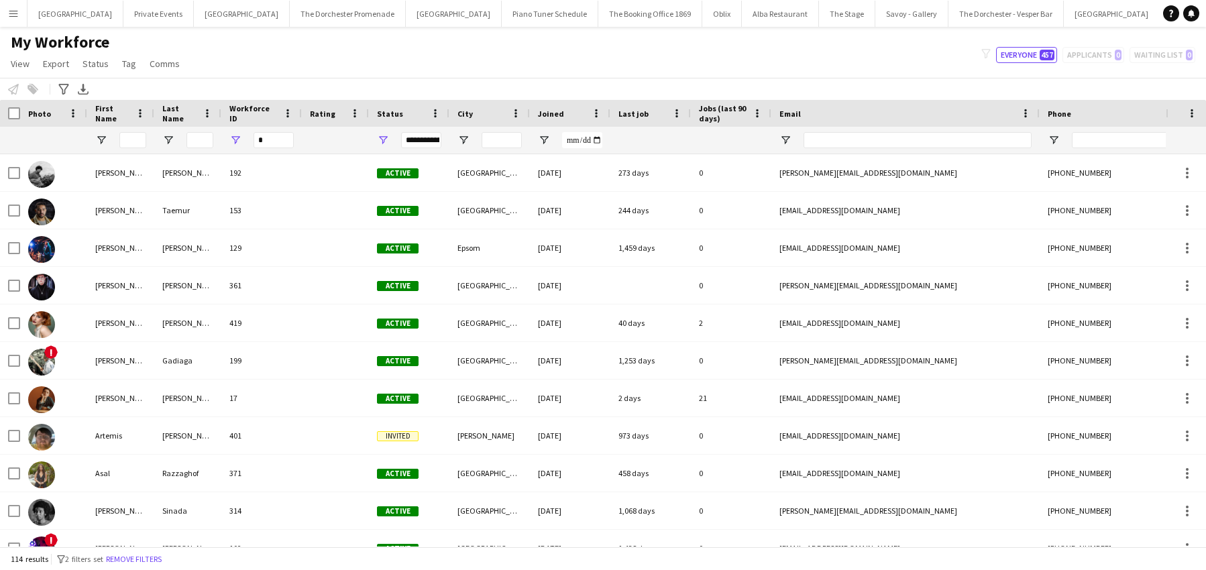
click at [331, 83] on div "Notify workforce Add to tag Select at least one crew to tag him or her. Advance…" at bounding box center [603, 89] width 1206 height 22
drag, startPoint x: 154, startPoint y: 13, endPoint x: 162, endPoint y: 21, distance: 11.4
click at [154, 13] on button "Private Events Close" at bounding box center [158, 14] width 70 height 26
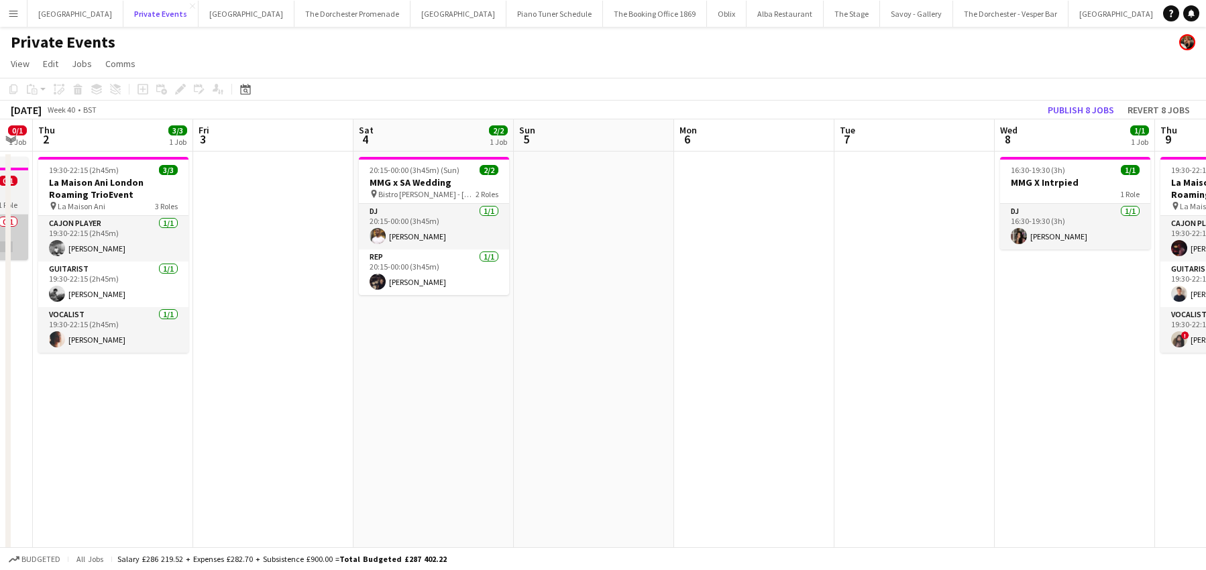
scroll to position [0, 571]
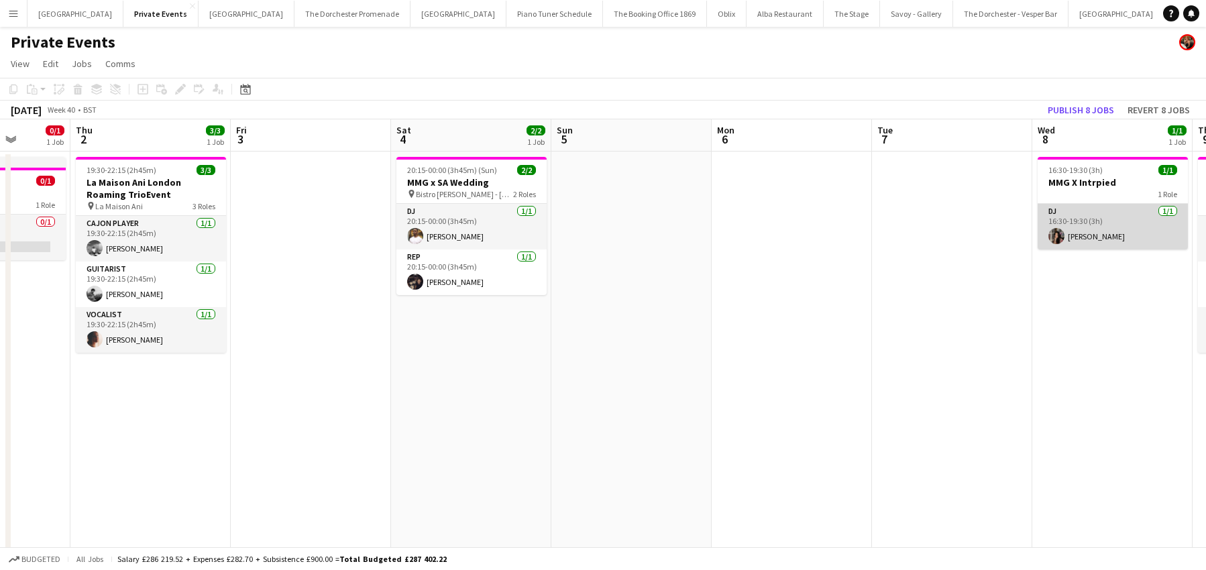
click at [1113, 216] on app-card-role "DJ [DATE] 16:30-19:30 (3h) [PERSON_NAME]" at bounding box center [1113, 227] width 150 height 46
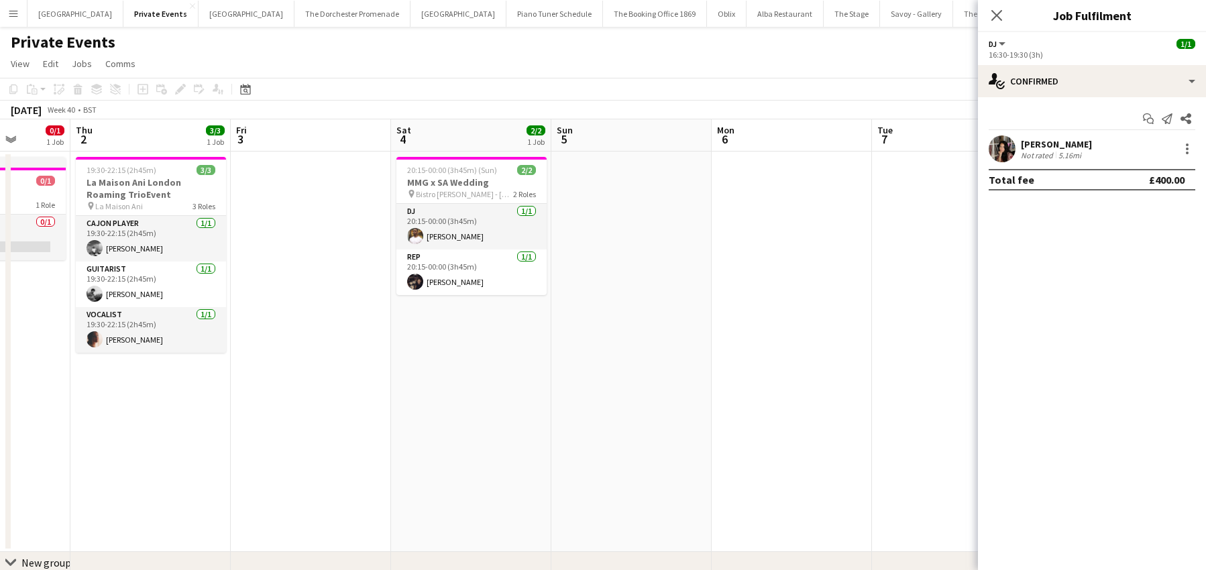
click at [869, 207] on app-date-cell at bounding box center [792, 352] width 160 height 400
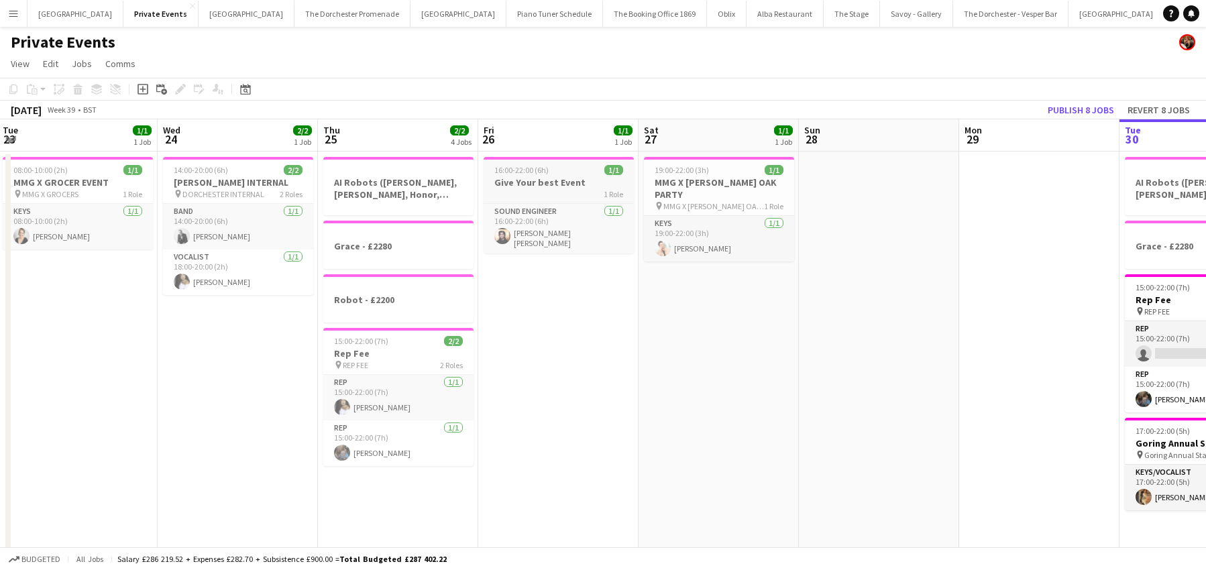
scroll to position [0, 486]
